Goal: Information Seeking & Learning: Understand process/instructions

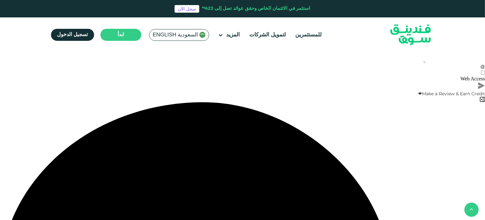
type tc-range-slider "4"
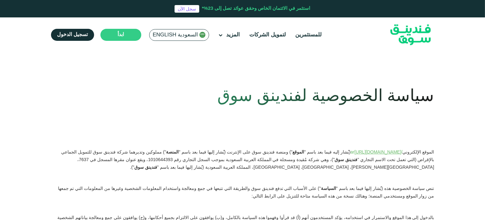
click at [162, 33] on span "السعودية English" at bounding box center [175, 34] width 45 height 7
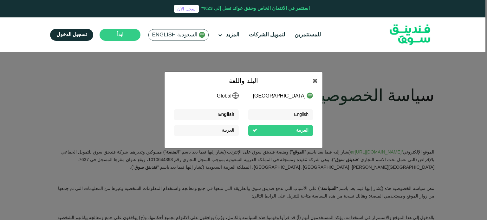
click at [230, 115] on span "English" at bounding box center [226, 115] width 16 height 4
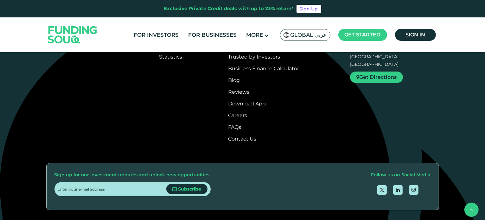
scroll to position [2294, 0]
